Goal: Obtain resource: Obtain resource

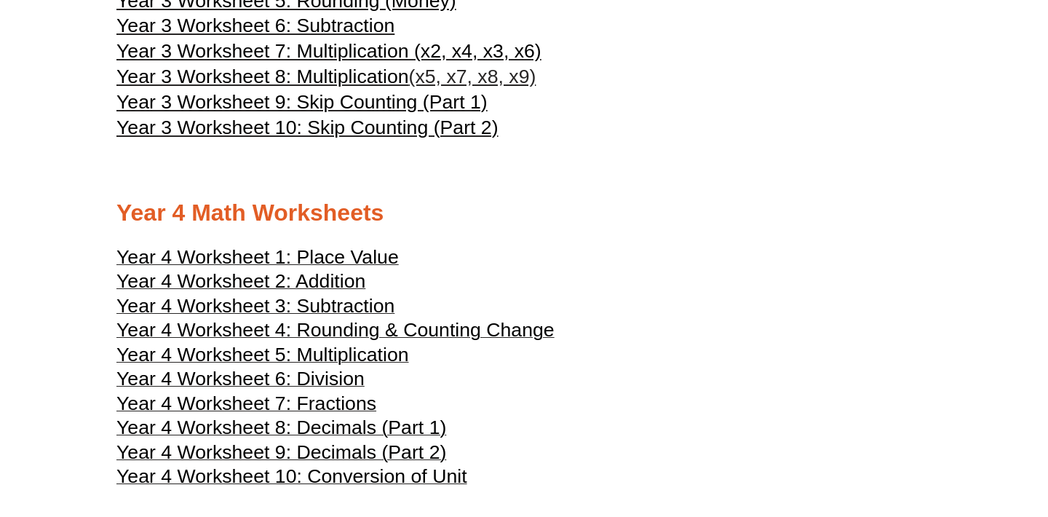
scroll to position [1798, 0]
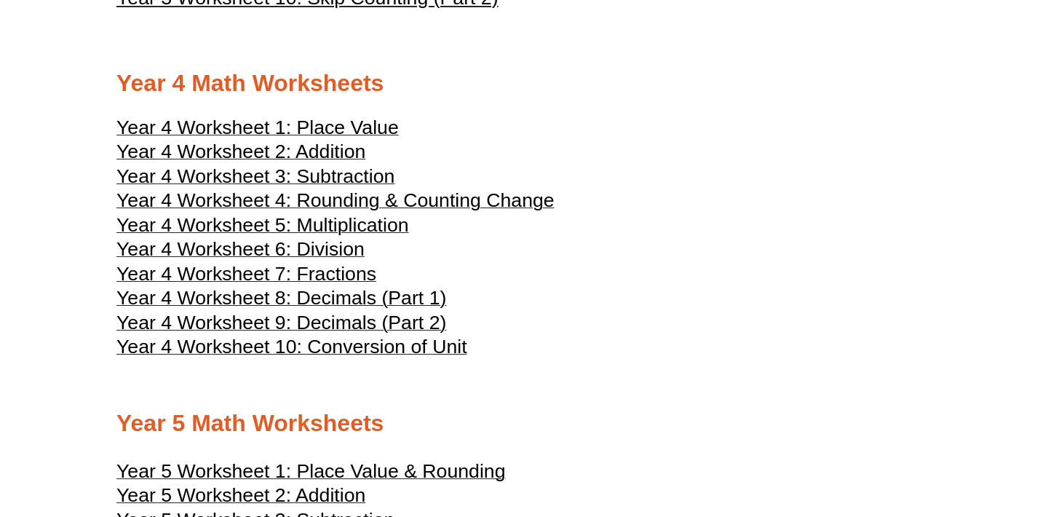
click at [351, 285] on span "Year 4 Worksheet 7: Fractions" at bounding box center [246, 274] width 260 height 22
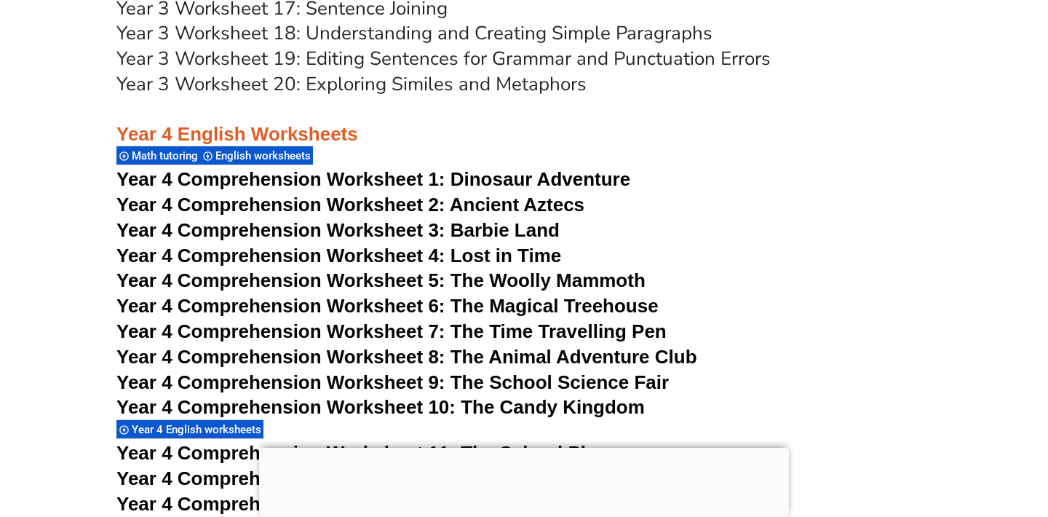
scroll to position [6040, 0]
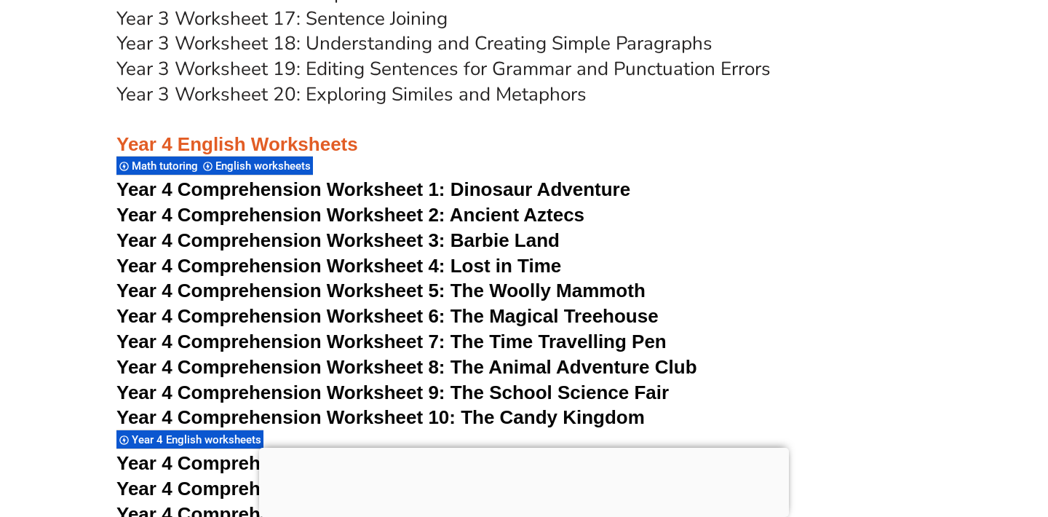
click at [520, 448] on div at bounding box center [524, 448] width 530 height 0
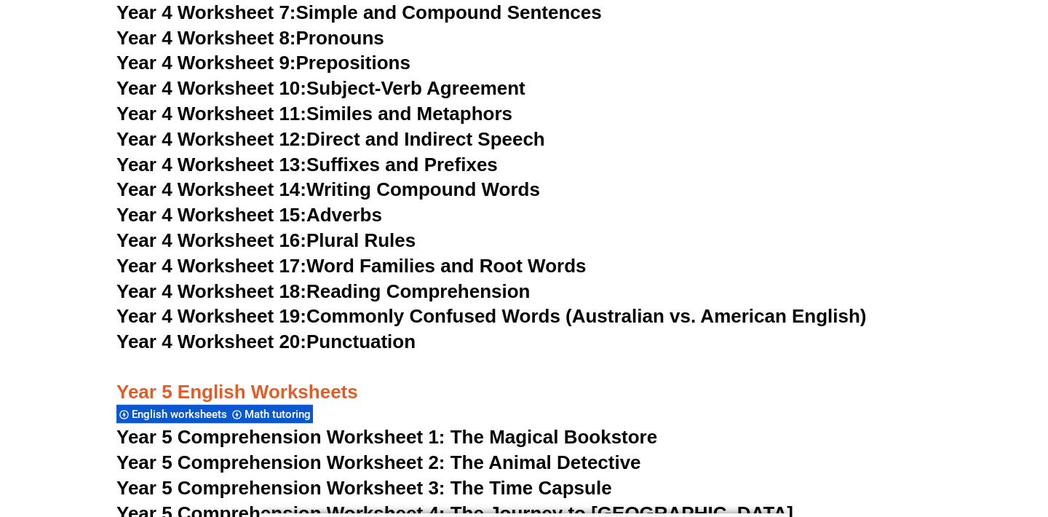
scroll to position [6897, 0]
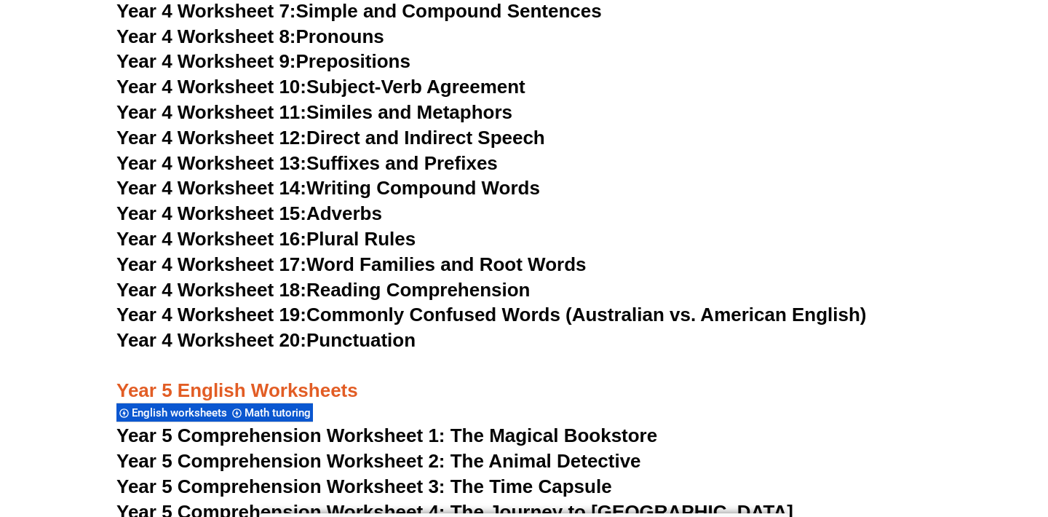
click at [380, 343] on link "Year 4 Worksheet 20: Punctuation" at bounding box center [265, 340] width 299 height 22
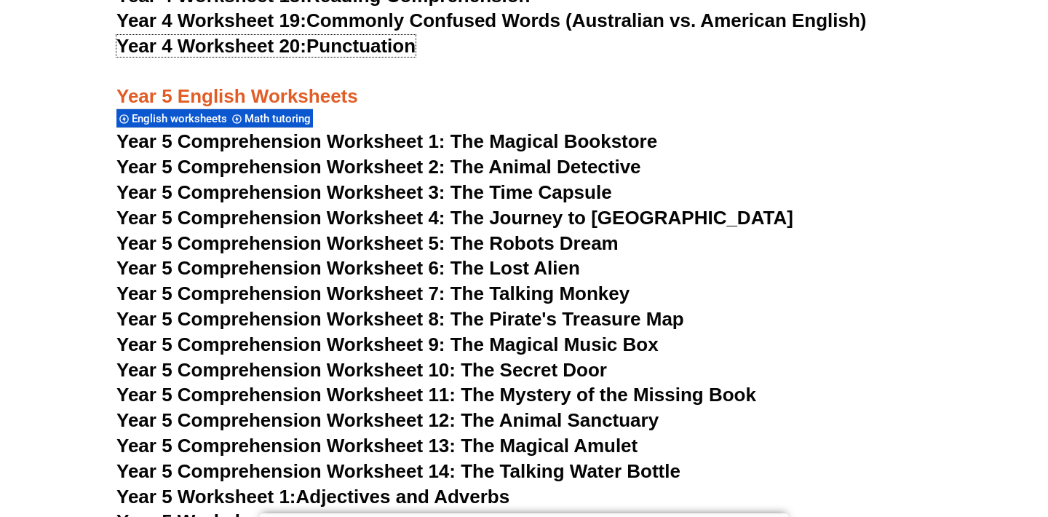
scroll to position [7189, 0]
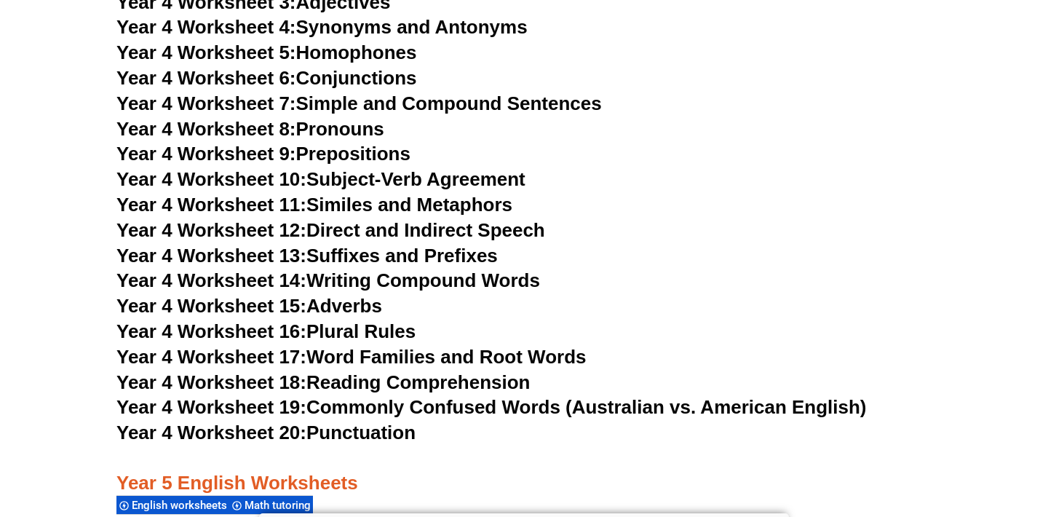
scroll to position [6795, 0]
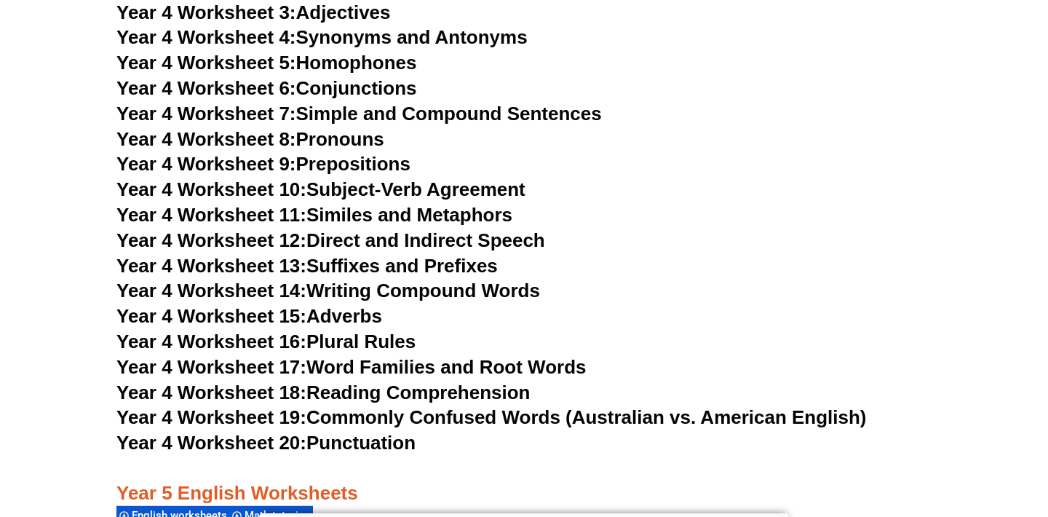
click at [399, 215] on link "Year 4 Worksheet 11: Similes and Metaphors" at bounding box center [314, 215] width 396 height 22
click at [490, 109] on link "Year 4 Worksheet 7: Simple and Compound Sentences" at bounding box center [359, 114] width 486 height 22
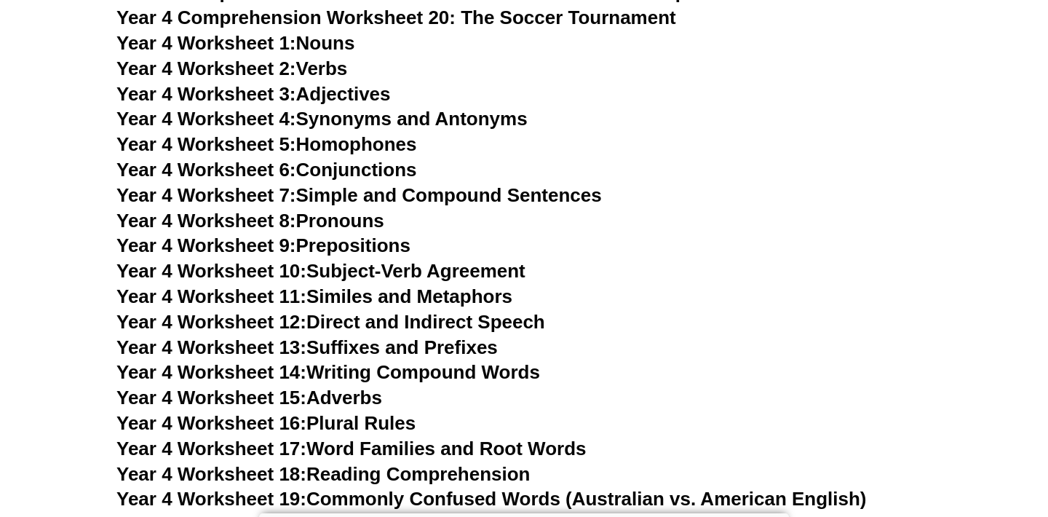
click at [635, 160] on h3 "Year 4 Worksheet 6: Conjunctions" at bounding box center [523, 170] width 815 height 25
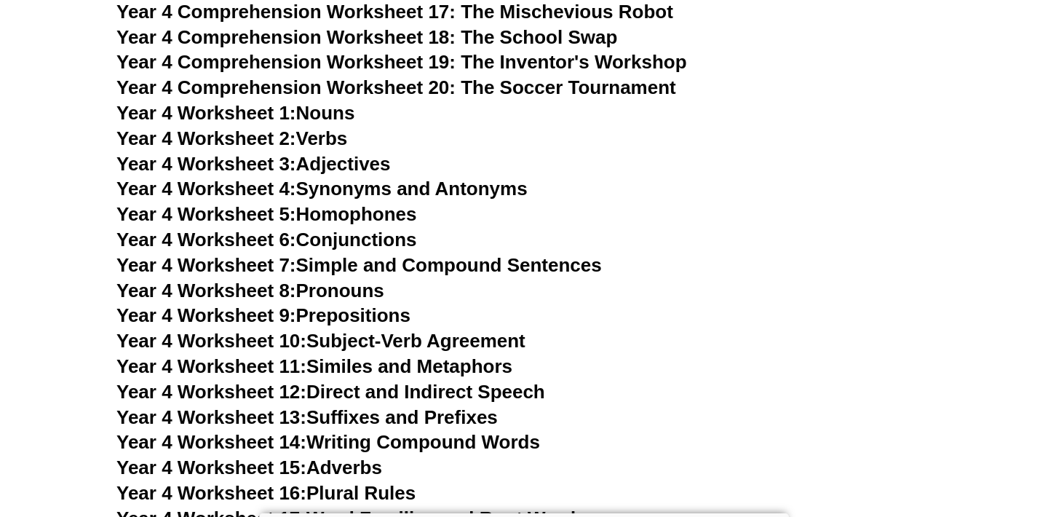
scroll to position [6638, 0]
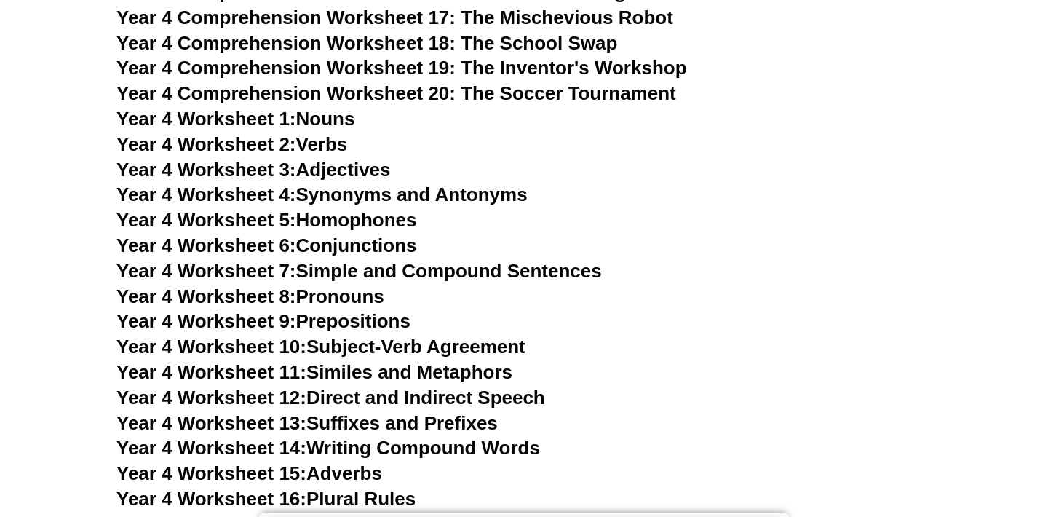
click at [328, 142] on link "Year 4 Worksheet 2: Verbs" at bounding box center [231, 144] width 231 height 22
